Goal: Find specific page/section

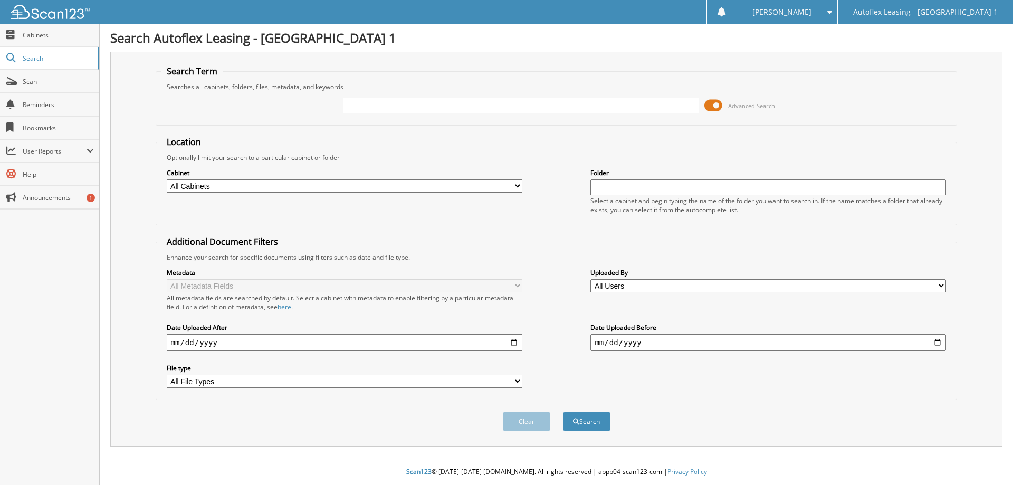
click at [471, 104] on input "text" at bounding box center [521, 106] width 356 height 16
type input "322711RR"
click at [494, 405] on button "Search" at bounding box center [586, 422] width 47 height 20
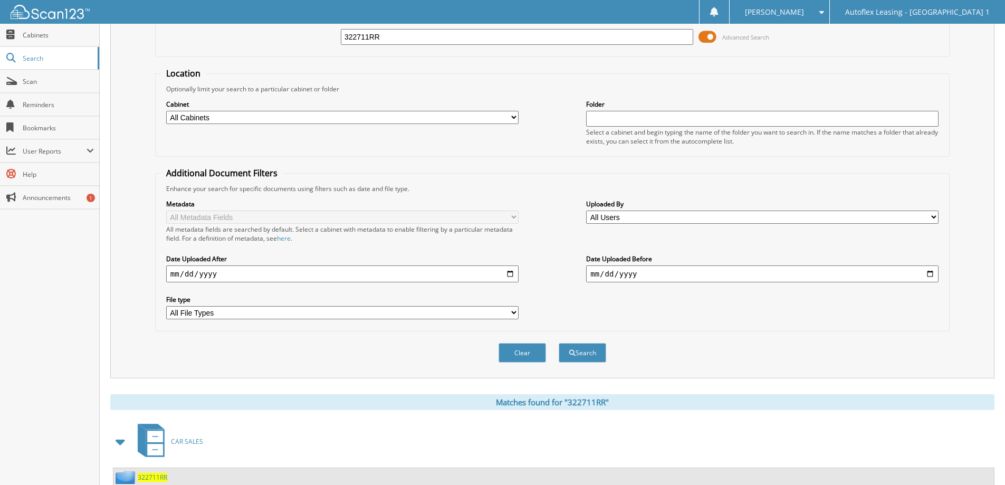
scroll to position [207, 0]
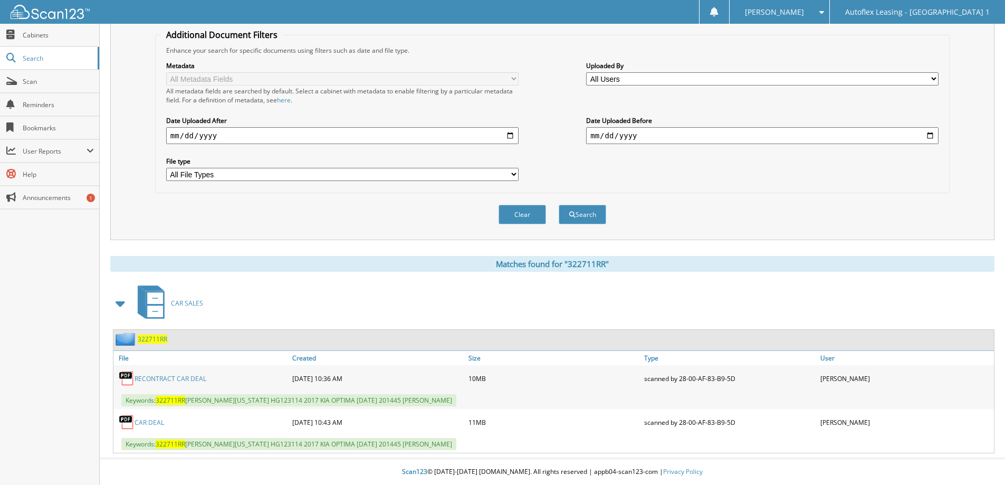
click at [177, 381] on link "RECONTRACT CAR DEAL" at bounding box center [171, 378] width 72 height 9
click at [156, 339] on span "322711RR" at bounding box center [153, 339] width 30 height 9
